Goal: Task Accomplishment & Management: Manage account settings

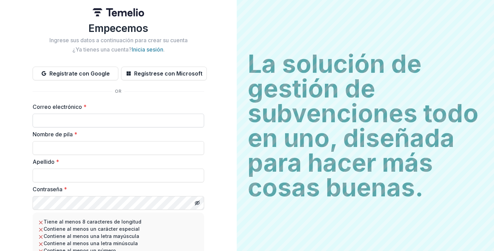
click at [94, 118] on input "Correo electrónico *" at bounding box center [119, 121] width 172 height 14
type input "**********"
drag, startPoint x: 96, startPoint y: 120, endPoint x: 21, endPoint y: 118, distance: 75.6
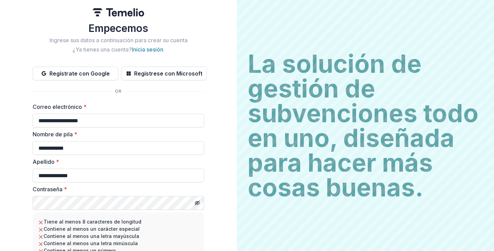
click at [21, 118] on div "**********" at bounding box center [118, 153] width 237 height 306
type input "**********"
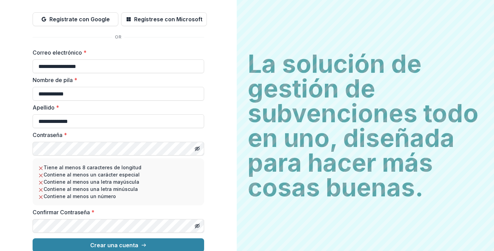
scroll to position [61, 0]
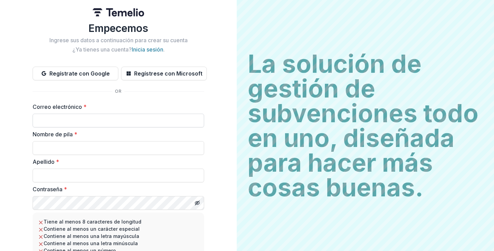
click at [89, 119] on input "Correo electrónico *" at bounding box center [119, 121] width 172 height 14
type input "**********"
click at [83, 148] on input "Nombre de pila *" at bounding box center [119, 148] width 172 height 14
type input "**********"
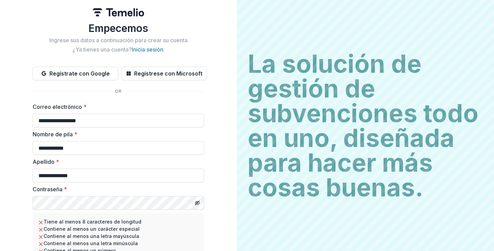
click at [31, 204] on div "**********" at bounding box center [118, 153] width 237 height 306
click at [76, 123] on input "Correo electrónico *" at bounding box center [119, 121] width 172 height 14
type input "**********"
click at [86, 151] on input "Nombre de pila *" at bounding box center [119, 148] width 172 height 14
type input "**********"
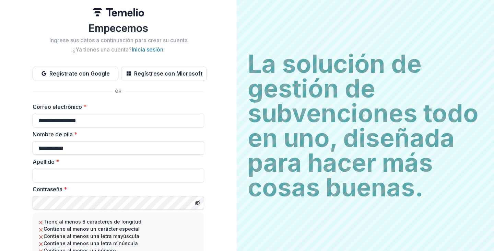
type input "**********"
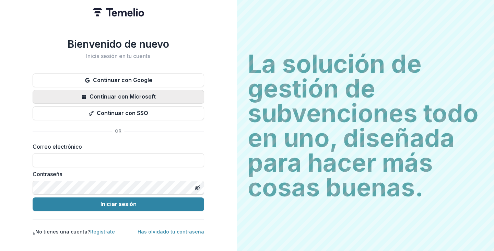
click at [131, 94] on font "Continuar con Microsoft" at bounding box center [123, 96] width 66 height 7
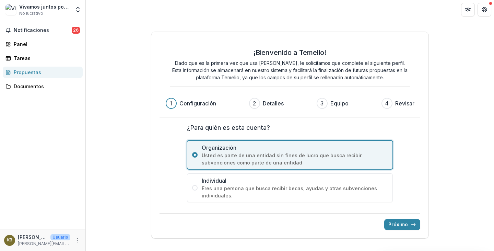
click at [326, 125] on label "¿Para quién es esta cuenta?" at bounding box center [288, 127] width 202 height 9
click at [405, 224] on font "Próximo" at bounding box center [399, 224] width 20 height 6
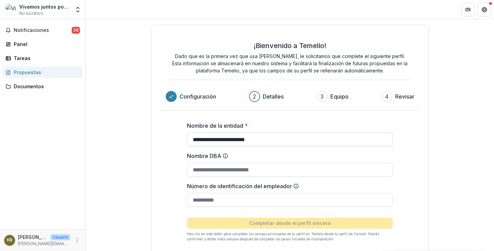
drag, startPoint x: 260, startPoint y: 139, endPoint x: 206, endPoint y: 140, distance: 53.2
click at [206, 140] on input "**********" at bounding box center [290, 140] width 206 height 14
type input "**********"
click at [240, 173] on input "Nombre DBA" at bounding box center [290, 170] width 206 height 14
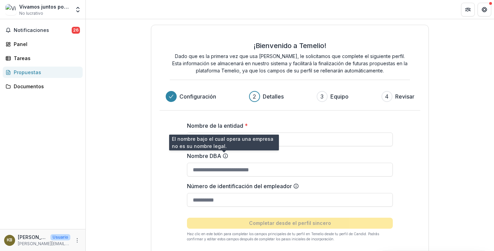
click at [224, 155] on icon at bounding box center [225, 155] width 5 height 5
click at [224, 163] on input "Nombre DBA" at bounding box center [290, 170] width 206 height 14
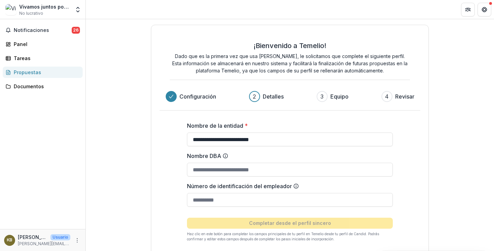
click at [224, 155] on icon at bounding box center [225, 155] width 5 height 5
click at [224, 163] on input "Nombre DBA" at bounding box center [290, 170] width 206 height 14
click at [224, 155] on icon at bounding box center [225, 155] width 5 height 5
click at [224, 163] on input "Nombre DBA" at bounding box center [290, 170] width 206 height 14
click at [223, 154] on icon at bounding box center [225, 155] width 5 height 5
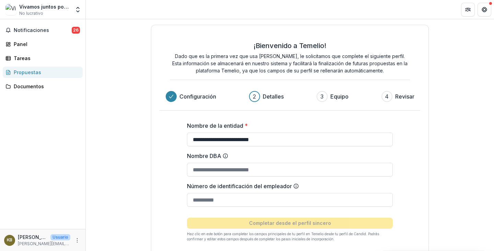
click at [223, 163] on input "Nombre DBA" at bounding box center [290, 170] width 206 height 14
click at [242, 196] on input "Número de identificación del empleador" at bounding box center [290, 200] width 206 height 14
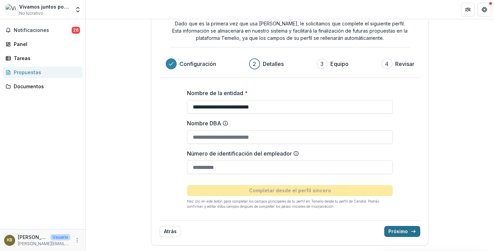
click at [400, 230] on font "Próximo" at bounding box center [399, 231] width 20 height 6
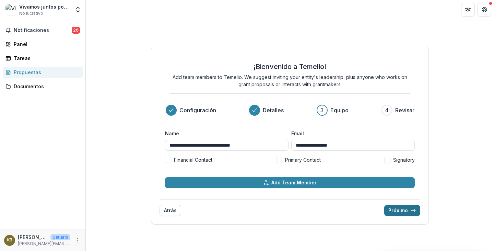
scroll to position [0, 0]
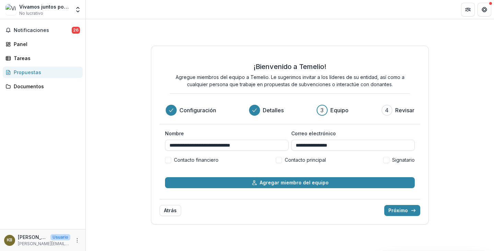
click at [280, 159] on span at bounding box center [279, 160] width 6 height 6
click at [402, 210] on font "Próximo" at bounding box center [399, 210] width 20 height 6
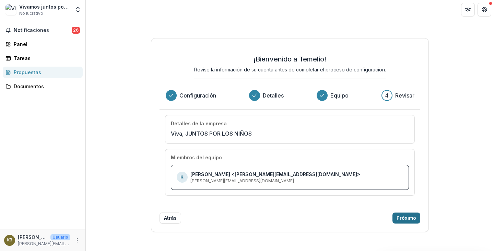
click at [405, 217] on font "Próximo" at bounding box center [407, 218] width 20 height 6
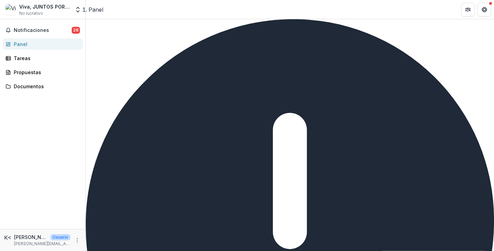
type input "**********"
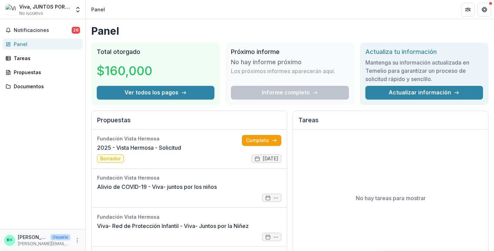
click at [416, 16] on header "Panel" at bounding box center [290, 9] width 409 height 19
click at [160, 145] on link "2025 - Vista Hermosa - Solicitud" at bounding box center [139, 147] width 84 height 8
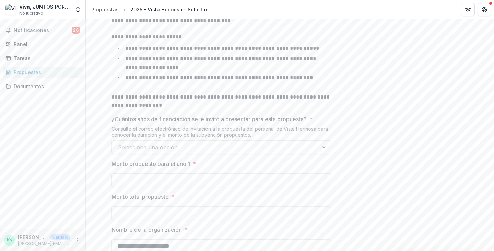
scroll to position [353, 0]
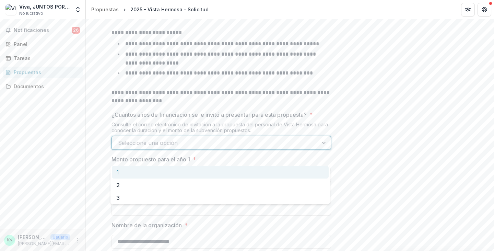
click at [322, 149] on div at bounding box center [325, 142] width 12 height 13
click at [101, 134] on div "**********" at bounding box center [221, 91] width 271 height 599
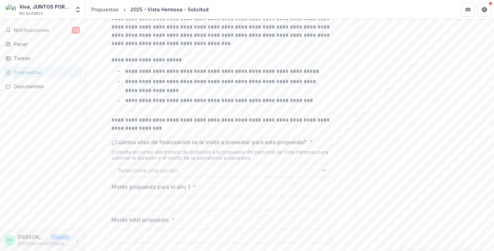
scroll to position [0, 0]
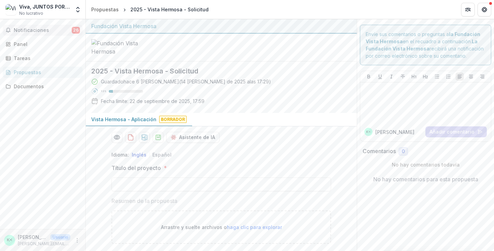
click at [44, 28] on font "Notificaciones" at bounding box center [31, 30] width 35 height 6
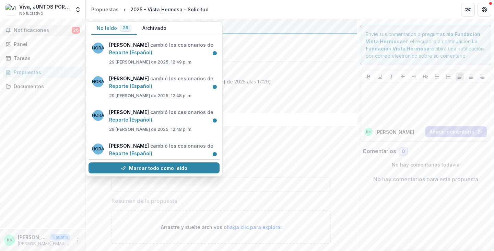
scroll to position [788, 0]
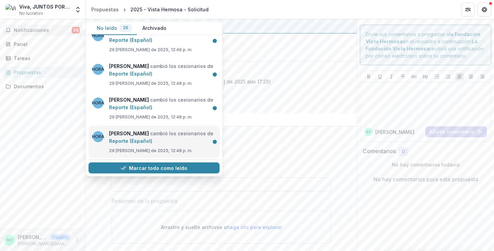
click at [137, 143] on link "Reporte (Español)" at bounding box center [130, 141] width 43 height 6
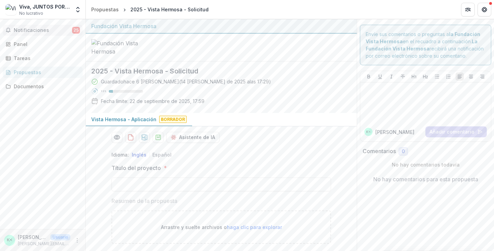
click at [43, 27] on font "Notificaciones" at bounding box center [31, 30] width 35 height 6
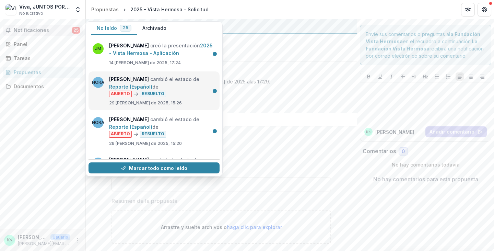
click at [152, 87] on link "Reporte (Español)" at bounding box center [130, 87] width 43 height 6
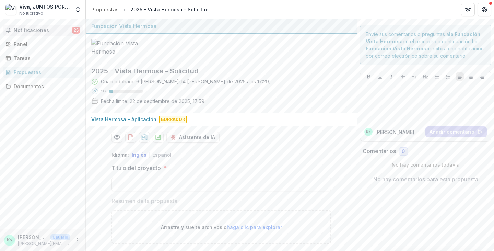
click at [44, 27] on font "Notificaciones" at bounding box center [31, 30] width 35 height 6
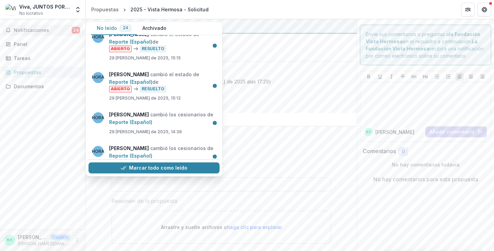
scroll to position [125, 0]
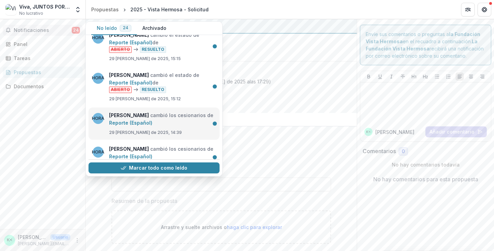
click at [152, 124] on link "Reporte (Español)" at bounding box center [130, 123] width 43 height 6
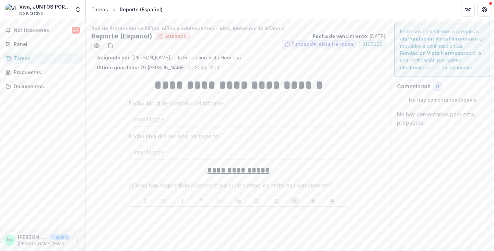
click at [247, 172] on u "**********" at bounding box center [239, 170] width 62 height 8
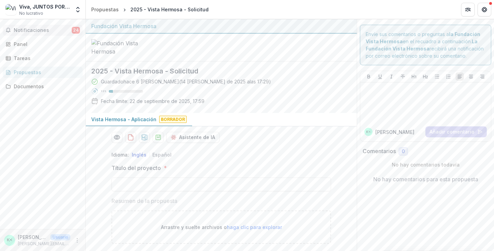
click at [42, 28] on font "Notificaciones" at bounding box center [31, 30] width 35 height 6
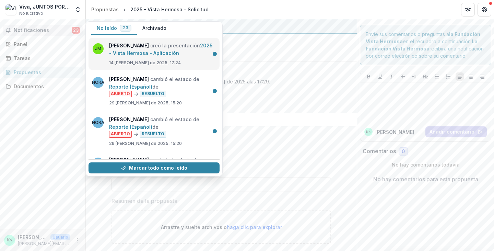
click at [179, 56] on link at bounding box center [179, 53] width 0 height 6
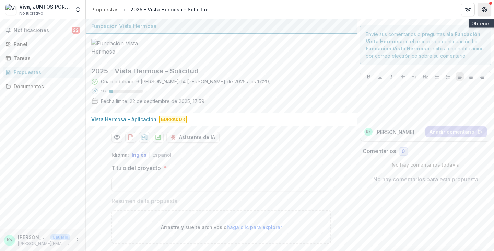
click at [484, 8] on icon "Obtener ayuda" at bounding box center [484, 9] width 5 height 5
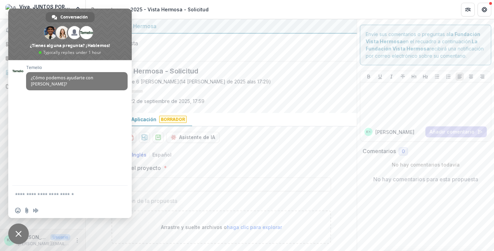
click at [48, 195] on textarea "Escribe aquí tu mensaje..." at bounding box center [63, 194] width 96 height 17
type textarea "**********"
click at [122, 186] on span "Enviar" at bounding box center [119, 188] width 5 height 5
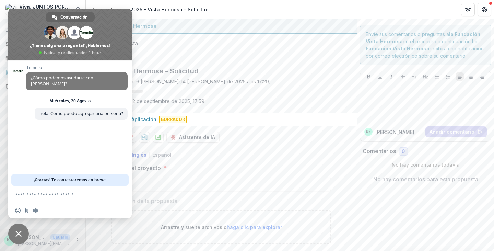
click at [265, 143] on div "Asistente de IA" at bounding box center [222, 137] width 220 height 11
click at [216, 57] on div at bounding box center [221, 48] width 271 height 28
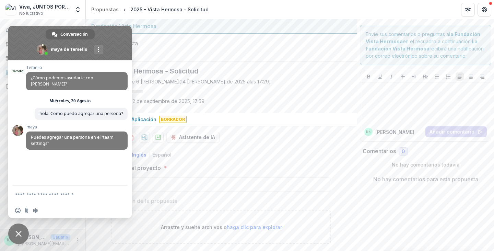
click at [58, 196] on textarea "Escribe aquí tu mensaje..." at bounding box center [63, 194] width 96 height 17
click at [484, 8] on icon "Obtener ayuda" at bounding box center [484, 9] width 5 height 5
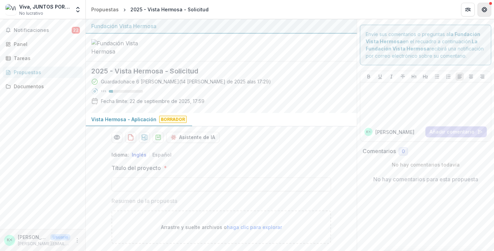
click at [485, 8] on icon "Obtener ayuda" at bounding box center [485, 7] width 2 height 1
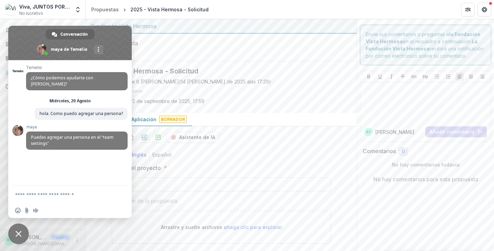
click at [249, 16] on header "Propuestas 2025 - Vista Hermosa - Solicitud" at bounding box center [290, 9] width 409 height 19
click at [486, 9] on icon "Obtener ayuda" at bounding box center [486, 10] width 1 height 2
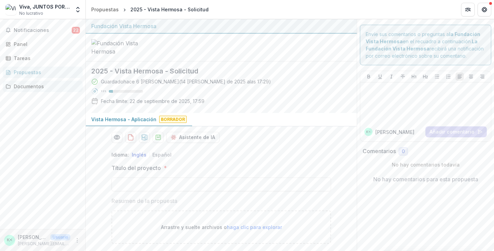
click at [30, 85] on font "Documentos" at bounding box center [29, 86] width 30 height 6
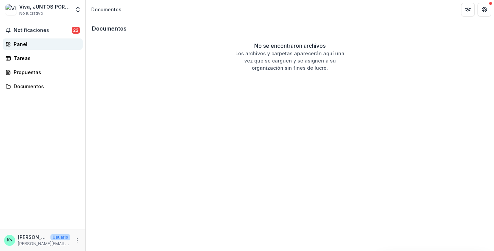
click at [19, 43] on font "Panel" at bounding box center [21, 44] width 14 height 6
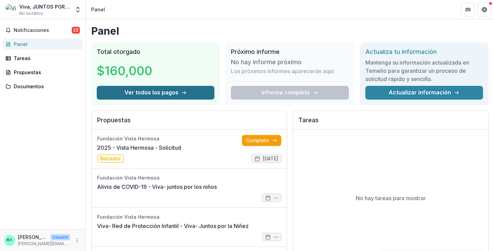
click at [163, 92] on font "Ver todos los pagos" at bounding box center [152, 92] width 54 height 7
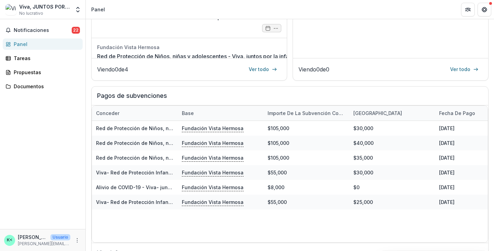
scroll to position [220, 0]
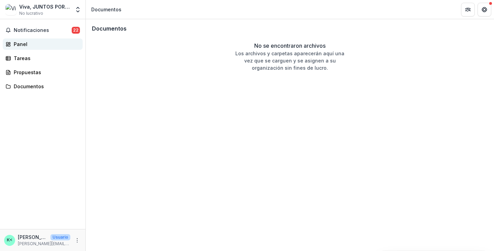
click at [23, 44] on font "Panel" at bounding box center [21, 44] width 14 height 6
click at [18, 43] on font "Panel" at bounding box center [21, 44] width 14 height 6
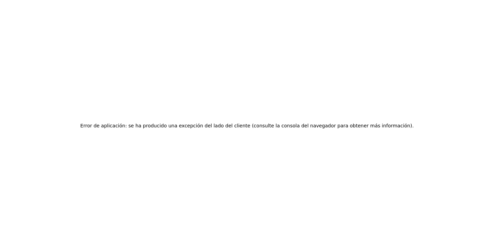
click at [186, 93] on div "Error de aplicación: se ha producido una excepción del lado del cliente (consul…" at bounding box center [247, 125] width 494 height 251
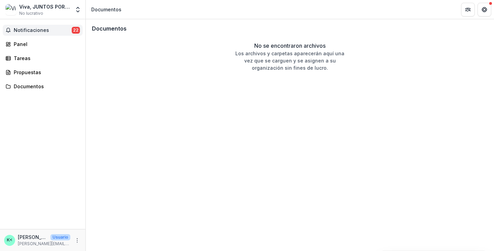
click at [42, 30] on font "Notificaciones" at bounding box center [31, 30] width 35 height 6
click at [20, 44] on font "Panel" at bounding box center [21, 44] width 14 height 6
click at [14, 42] on font "Panel" at bounding box center [21, 44] width 14 height 6
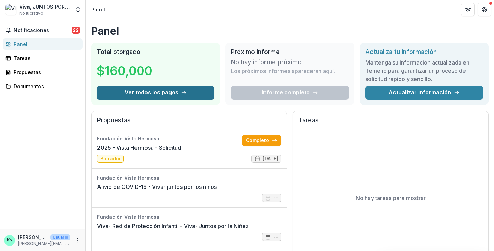
click at [162, 94] on font "Ver todos los pagos" at bounding box center [152, 92] width 54 height 7
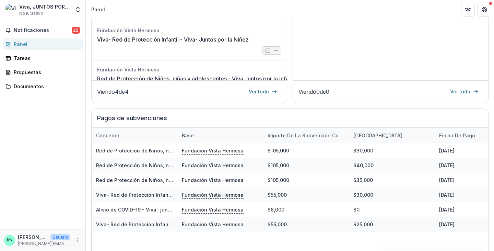
scroll to position [220, 0]
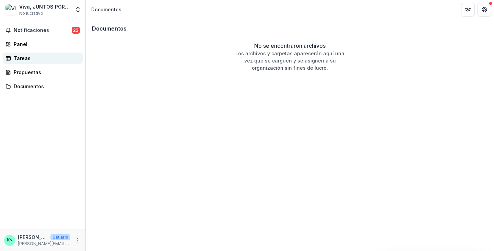
click at [18, 59] on font "Tareas" at bounding box center [22, 58] width 17 height 6
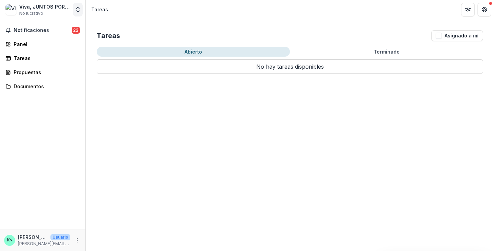
click at [78, 11] on icon "Conmutador de entidades abiertas" at bounding box center [77, 9] width 7 height 7
click at [37, 26] on link "Configuración del equipo" at bounding box center [43, 26] width 82 height 11
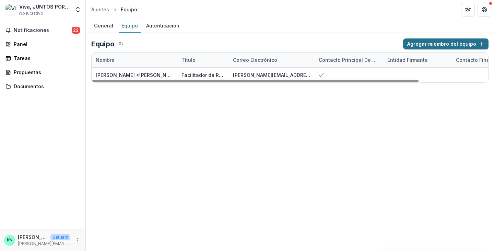
click at [472, 43] on font "Agregar miembro del equipo" at bounding box center [441, 44] width 69 height 6
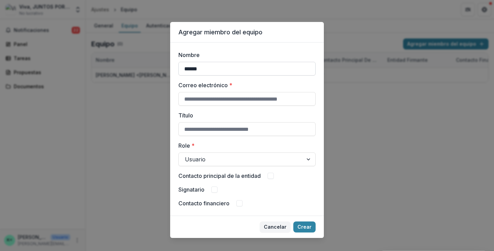
paste input "**********"
type input "**********"
click at [232, 99] on input "Correo electrónico *" at bounding box center [247, 99] width 137 height 14
type input "**********"
click at [218, 130] on input "Título" at bounding box center [247, 129] width 137 height 14
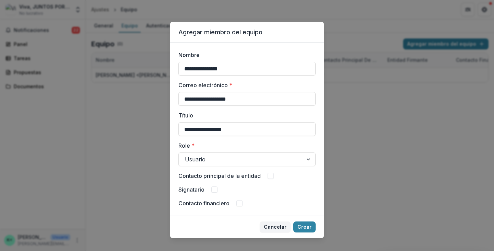
drag, startPoint x: 251, startPoint y: 128, endPoint x: 175, endPoint y: 126, distance: 76.2
click at [174, 126] on div "**********" at bounding box center [247, 129] width 154 height 173
paste input "*****"
type input "**********"
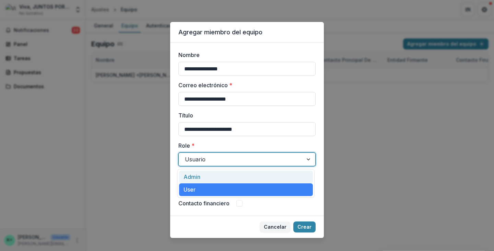
click at [243, 158] on div at bounding box center [241, 159] width 112 height 10
click at [217, 177] on font "Administración" at bounding box center [203, 176] width 39 height 7
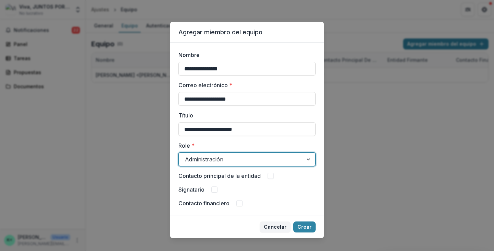
click at [271, 176] on span at bounding box center [271, 176] width 6 height 6
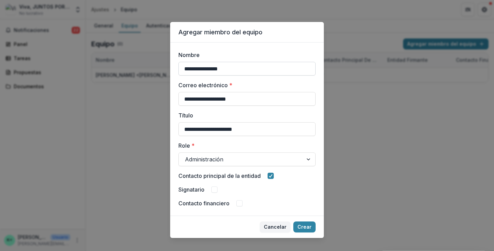
click at [185, 69] on input "**********" at bounding box center [247, 69] width 137 height 14
type input "**********"
click at [305, 226] on font "Crear" at bounding box center [305, 227] width 14 height 6
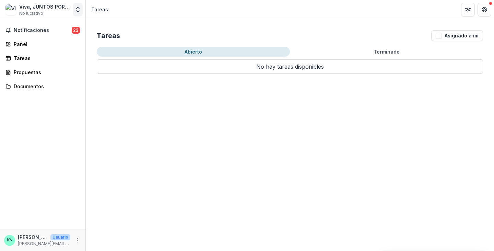
click at [78, 11] on icon "Conmutador de entidades abiertas" at bounding box center [77, 9] width 7 height 7
click at [45, 26] on link "Configuración del equipo" at bounding box center [43, 26] width 82 height 11
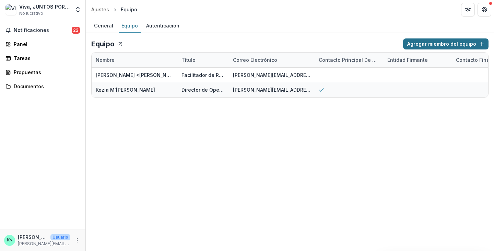
click at [435, 42] on font "Agregar miembro del equipo" at bounding box center [441, 44] width 69 height 6
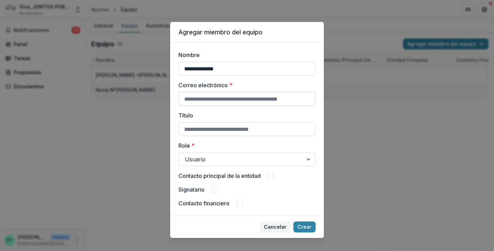
type input "**********"
click at [211, 98] on input "Correo electrónico *" at bounding box center [247, 99] width 137 height 14
type input "**********"
click at [207, 131] on input "Título" at bounding box center [247, 129] width 137 height 14
type input "*****"
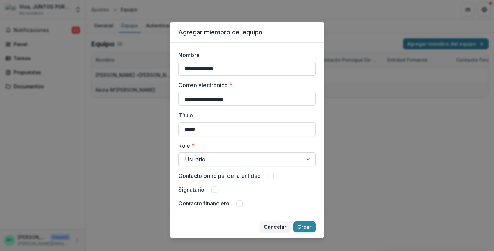
click at [250, 162] on div at bounding box center [241, 159] width 112 height 10
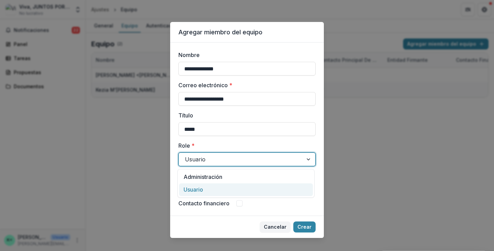
click at [314, 206] on div "Contacto financiero" at bounding box center [247, 203] width 137 height 8
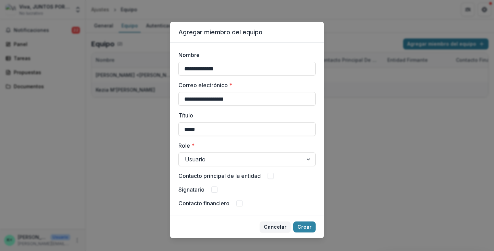
click at [270, 177] on span at bounding box center [271, 176] width 6 height 6
click at [307, 227] on font "Crear" at bounding box center [305, 227] width 14 height 6
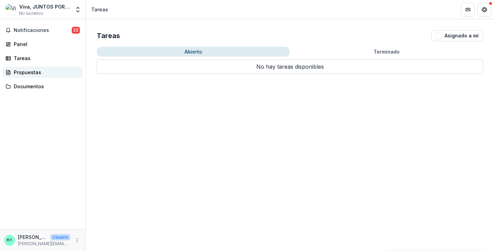
click at [32, 71] on font "Propuestas" at bounding box center [27, 72] width 27 height 6
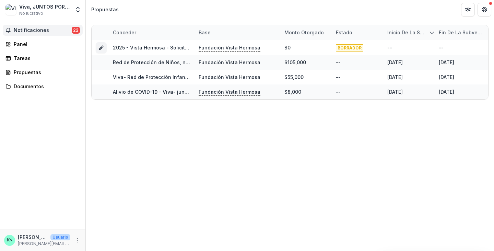
click at [25, 27] on font "Notificaciones" at bounding box center [31, 30] width 35 height 6
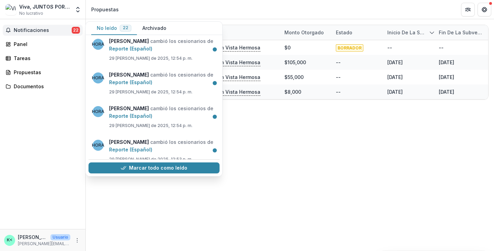
scroll to position [646, 0]
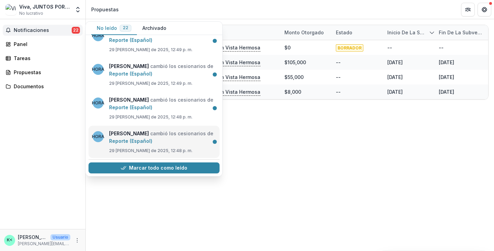
click at [148, 142] on link "Reporte (Español)" at bounding box center [130, 141] width 43 height 6
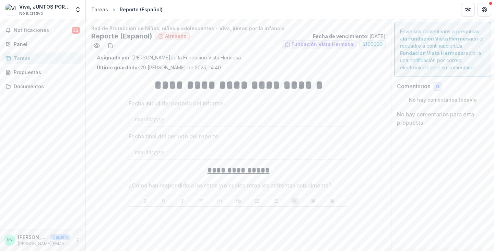
click at [178, 35] on font "Atrasado" at bounding box center [176, 36] width 22 height 6
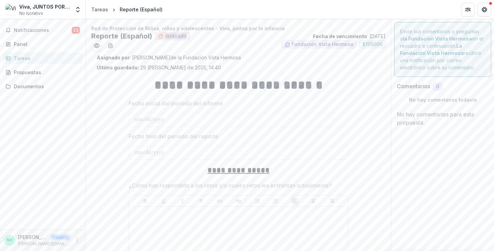
click at [178, 35] on font "Atrasado" at bounding box center [176, 36] width 22 height 6
click at [206, 38] on div "Reporte (Español) Atrasado Fecha de vencimiento : 31/10/2022" at bounding box center [238, 36] width 295 height 8
click at [211, 41] on ul "Fundación Vista Hermosa $ 105000" at bounding box center [238, 45] width 295 height 11
click at [49, 30] on span "Notificaciones" at bounding box center [43, 30] width 58 height 6
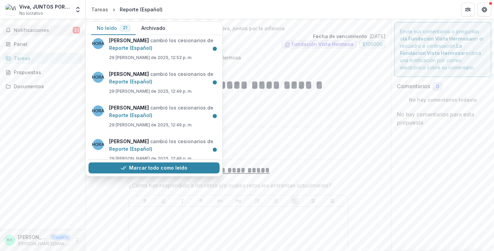
scroll to position [612, 0]
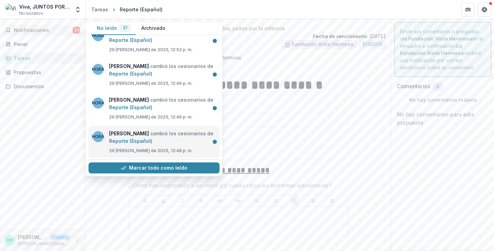
click at [152, 142] on link "Reporte (Español)" at bounding box center [130, 141] width 43 height 6
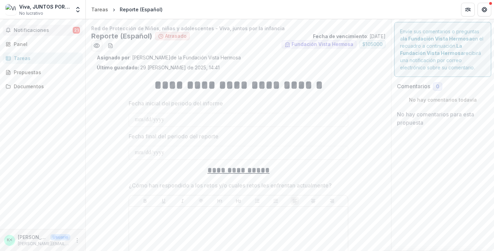
click at [33, 27] on font "Notificaciones" at bounding box center [31, 30] width 35 height 6
click at [40, 136] on div "Notificaciones 21 No leído 21 Archivado HORA Hannah Roosendaal cambió el estado…" at bounding box center [42, 124] width 85 height 210
click at [55, 28] on span "Notificaciones" at bounding box center [43, 30] width 58 height 6
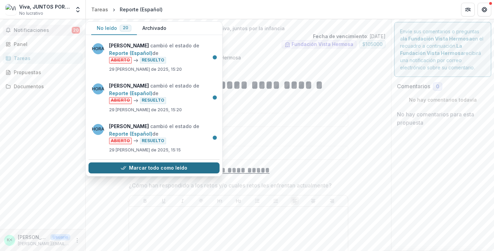
click at [164, 169] on font "Marcar todo como leído" at bounding box center [158, 168] width 58 height 6
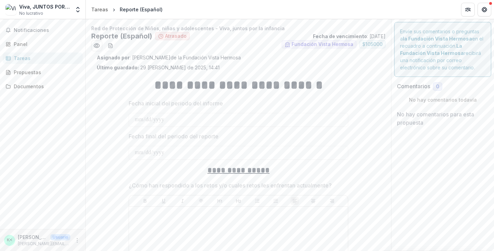
click at [67, 133] on div "Notificaciones No leído 0 Archivado No tienes ninguna notificación sin leer Le …" at bounding box center [42, 124] width 85 height 210
click at [44, 28] on font "Notificaciones" at bounding box center [31, 30] width 35 height 6
click at [74, 126] on div "Notificaciones No leído 0 Archivado No tienes ninguna notificación sin leer Le …" at bounding box center [42, 124] width 85 height 210
click at [20, 44] on font "Panel" at bounding box center [21, 44] width 14 height 6
click at [484, 9] on icon "Obtener ayuda" at bounding box center [484, 9] width 5 height 5
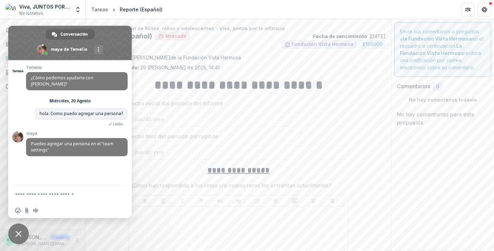
click at [53, 192] on textarea "Escribe aquí tu mensaje..." at bounding box center [63, 194] width 96 height 17
type textarea "*********"
click at [483, 7] on icon "Obtener ayuda" at bounding box center [484, 9] width 5 height 5
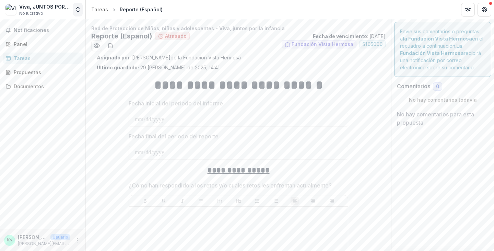
click at [76, 10] on icon "Conmutador de entidades abiertas" at bounding box center [77, 9] width 7 height 7
click at [27, 35] on link "Ajustes" at bounding box center [43, 37] width 82 height 11
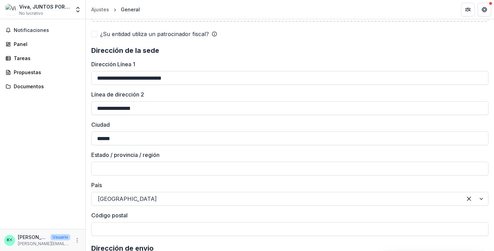
scroll to position [570, 0]
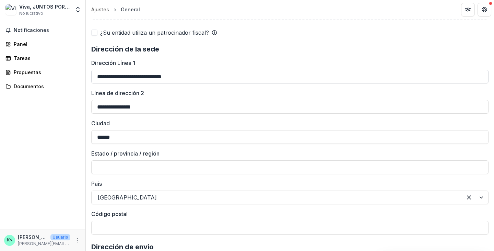
drag, startPoint x: 187, startPoint y: 77, endPoint x: 92, endPoint y: 77, distance: 95.4
click at [92, 77] on input "**********" at bounding box center [290, 77] width 398 height 14
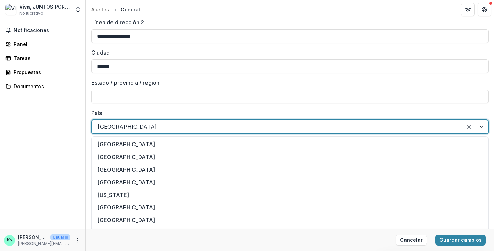
scroll to position [1065, 0]
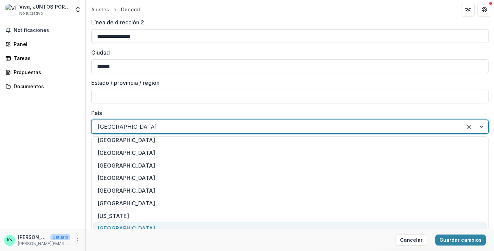
drag, startPoint x: 137, startPoint y: 122, endPoint x: 90, endPoint y: 126, distance: 47.5
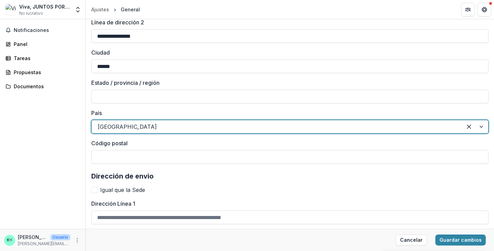
drag, startPoint x: 134, startPoint y: 127, endPoint x: 90, endPoint y: 124, distance: 43.4
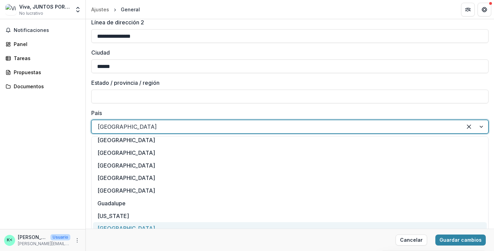
drag, startPoint x: 97, startPoint y: 126, endPoint x: 148, endPoint y: 129, distance: 50.6
click at [148, 129] on div at bounding box center [277, 127] width 358 height 10
click at [198, 126] on div at bounding box center [277, 127] width 358 height 10
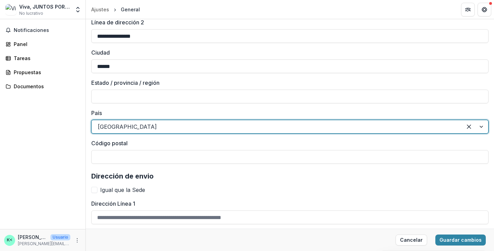
click at [127, 126] on div at bounding box center [277, 127] width 358 height 10
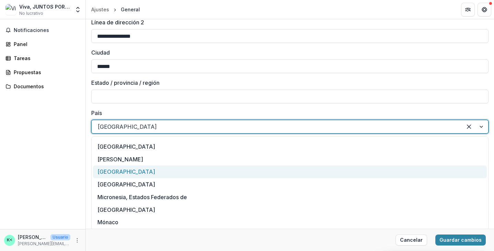
scroll to position [1773, 0]
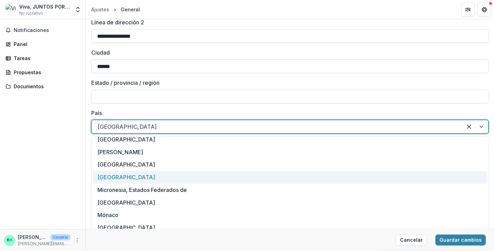
click at [113, 176] on font "México" at bounding box center [126, 177] width 58 height 7
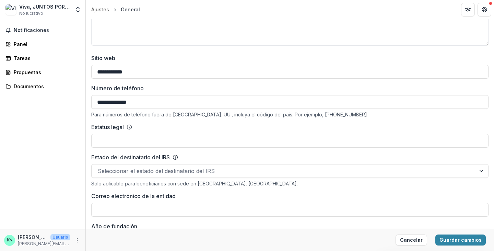
scroll to position [0, 0]
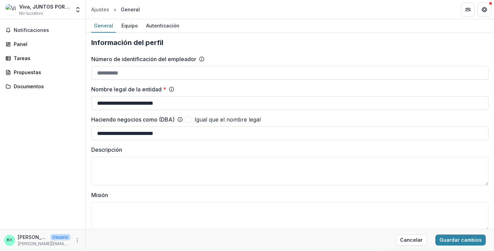
click at [469, 238] on font "Guardar cambios" at bounding box center [461, 240] width 42 height 6
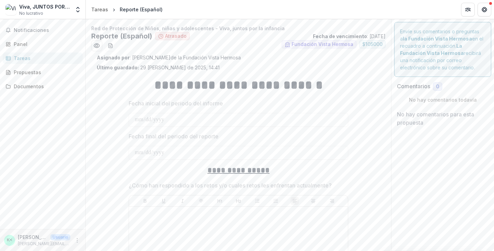
click at [181, 35] on font "Atrasado" at bounding box center [176, 36] width 22 height 6
click at [33, 29] on font "Notificaciones" at bounding box center [31, 30] width 35 height 6
click at [24, 58] on font "Tareas" at bounding box center [22, 58] width 17 height 6
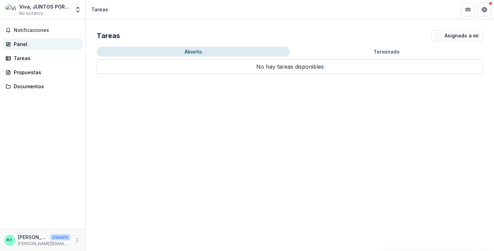
click at [21, 43] on font "Panel" at bounding box center [21, 44] width 14 height 6
click at [25, 56] on font "Tareas" at bounding box center [22, 58] width 17 height 6
click at [33, 73] on font "Propuestas" at bounding box center [27, 72] width 27 height 6
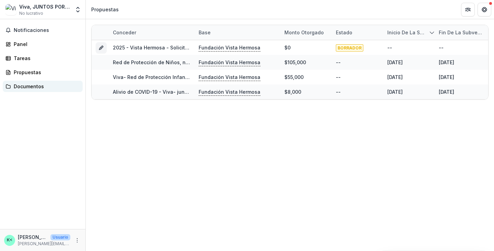
click at [28, 86] on font "Documentos" at bounding box center [29, 86] width 30 height 6
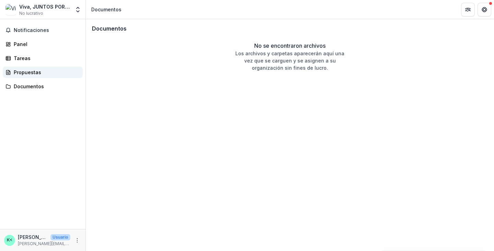
click at [26, 73] on font "Propuestas" at bounding box center [27, 72] width 27 height 6
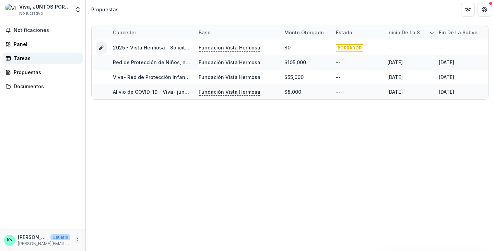
click at [23, 59] on font "Tareas" at bounding box center [22, 58] width 17 height 6
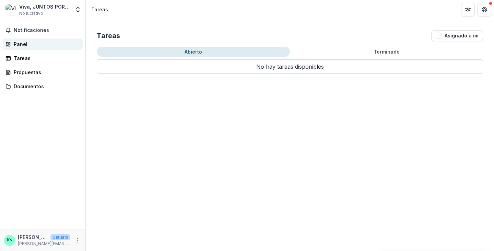
click at [23, 43] on font "Panel" at bounding box center [21, 44] width 14 height 6
click at [76, 240] on icon "Más" at bounding box center [76, 240] width 5 height 5
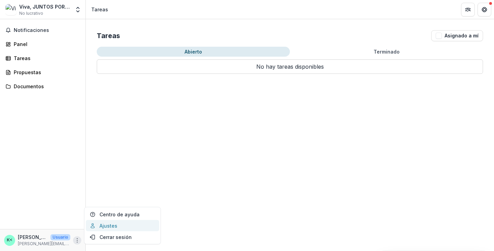
click at [108, 226] on link "Ajustes" at bounding box center [122, 225] width 73 height 11
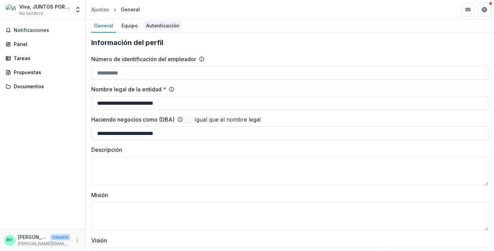
click at [159, 25] on font "Autenticación" at bounding box center [162, 26] width 33 height 6
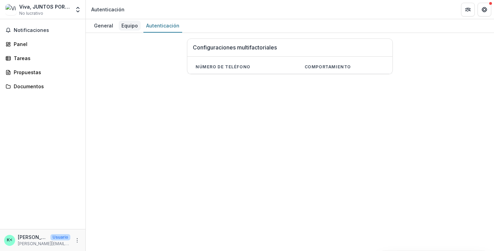
click at [128, 25] on font "Equipo" at bounding box center [130, 26] width 16 height 6
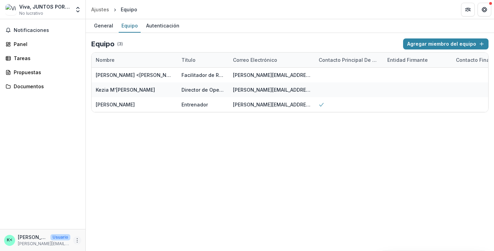
click at [76, 238] on icon "Más" at bounding box center [76, 240] width 5 height 5
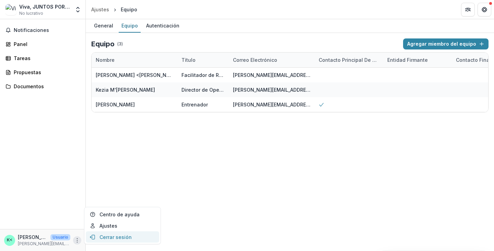
click at [113, 234] on button "Cerrar sesión" at bounding box center [122, 236] width 73 height 11
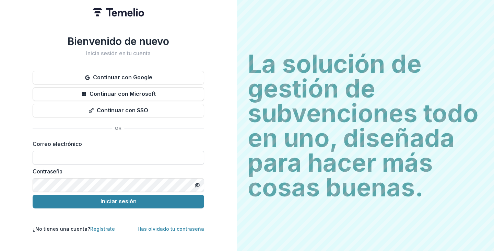
click at [131, 156] on input at bounding box center [119, 158] width 172 height 14
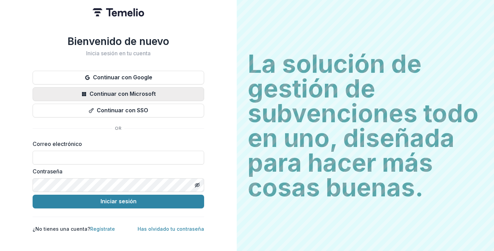
click at [142, 90] on button "Continuar con Microsoft" at bounding box center [119, 94] width 172 height 14
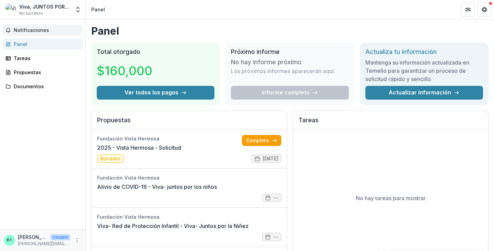
click at [37, 28] on font "Notificaciones" at bounding box center [31, 30] width 35 height 6
click at [42, 119] on div "Notificaciones No leído 0 Archivado No tienes ninguna notificación sin leer Le …" at bounding box center [42, 124] width 85 height 210
click at [75, 240] on icon "Más" at bounding box center [76, 240] width 5 height 5
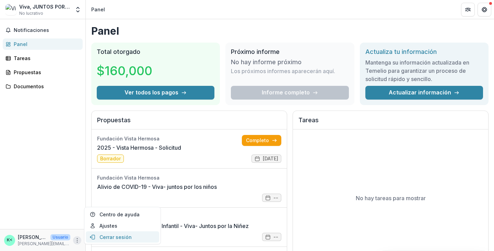
click at [113, 235] on button "Cerrar sesión" at bounding box center [122, 236] width 73 height 11
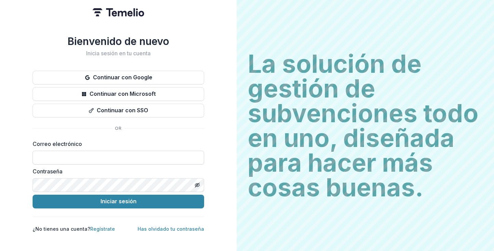
click at [135, 155] on input at bounding box center [119, 158] width 172 height 14
type input "**********"
click at [197, 185] on icon "Activar o desactivar la visibilidad de la contraseña" at bounding box center [197, 184] width 5 height 5
click at [198, 184] on icon "Activar o desactivar la visibilidad de la contraseña" at bounding box center [197, 184] width 5 height 5
click at [198, 51] on h2 "Inicia sesión en tu cuenta" at bounding box center [119, 53] width 172 height 7
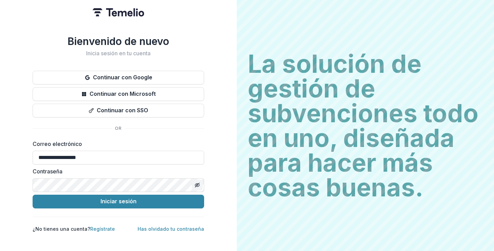
click at [198, 184] on line "Activar o desactivar la visibilidad de la contraseña" at bounding box center [197, 185] width 4 height 4
click at [26, 183] on div "**********" at bounding box center [118, 125] width 237 height 251
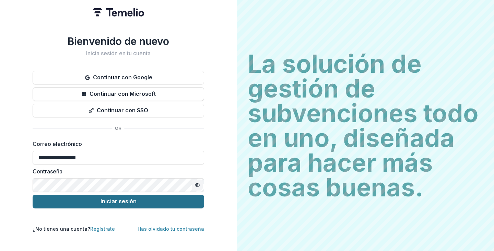
click at [57, 201] on button "Iniciar sesión" at bounding box center [119, 202] width 172 height 14
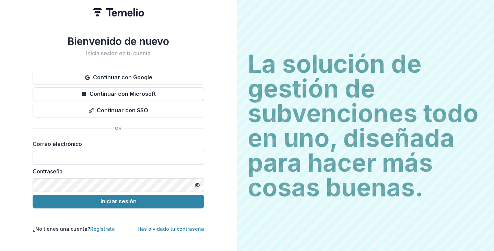
click at [116, 157] on input at bounding box center [119, 158] width 172 height 14
type input "**********"
click at [197, 185] on line "Activar o desactivar la visibilidad de la contraseña" at bounding box center [197, 185] width 4 height 4
click at [195, 185] on icon "Activar o desactivar la visibilidad de la contraseña" at bounding box center [197, 184] width 4 height 3
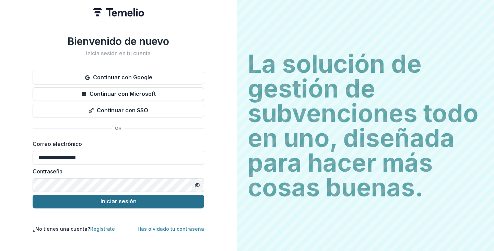
click at [120, 199] on font "Iniciar sesión" at bounding box center [119, 201] width 36 height 7
